Goal: Register for event/course

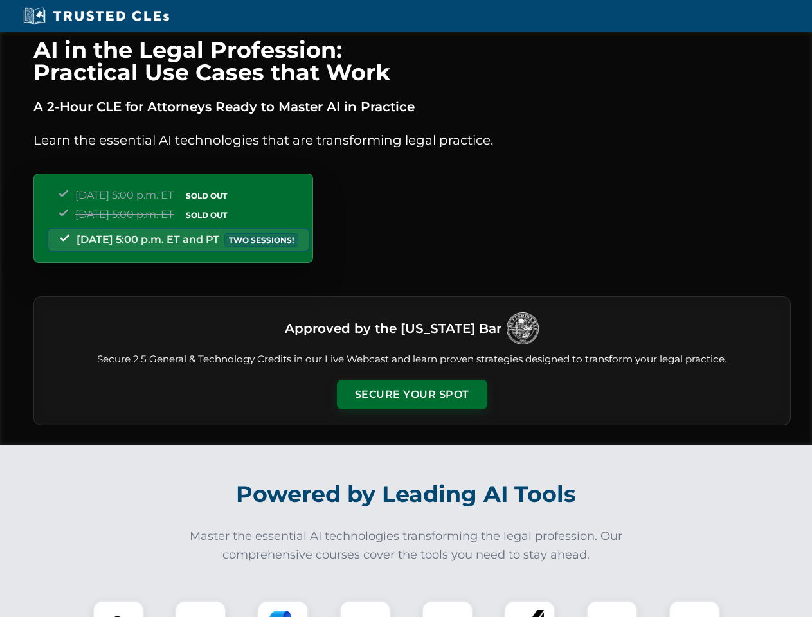
click at [411, 395] on button "Secure Your Spot" at bounding box center [412, 395] width 150 height 30
click at [118, 609] on img at bounding box center [118, 625] width 37 height 37
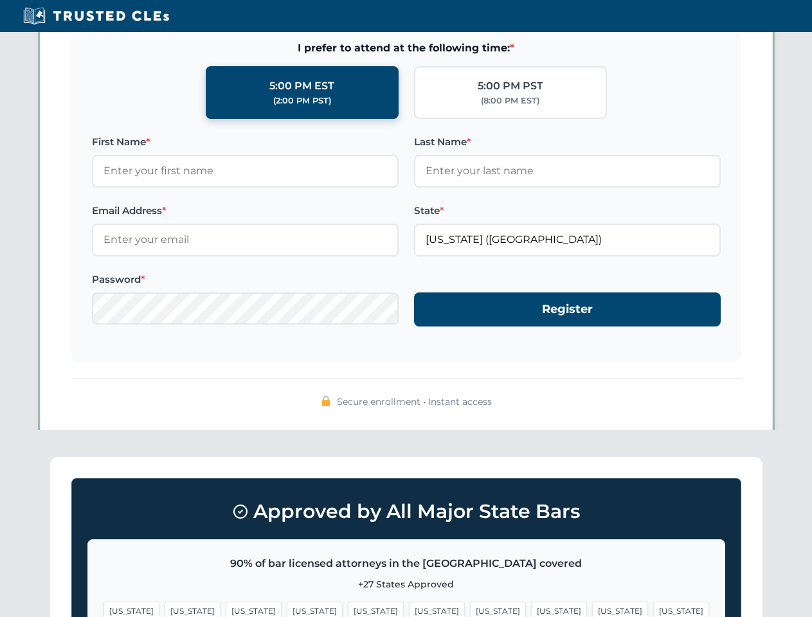
click at [470, 609] on span "[US_STATE]" at bounding box center [498, 611] width 56 height 19
click at [592, 609] on span "[US_STATE]" at bounding box center [620, 611] width 56 height 19
